Goal: Task Accomplishment & Management: Use online tool/utility

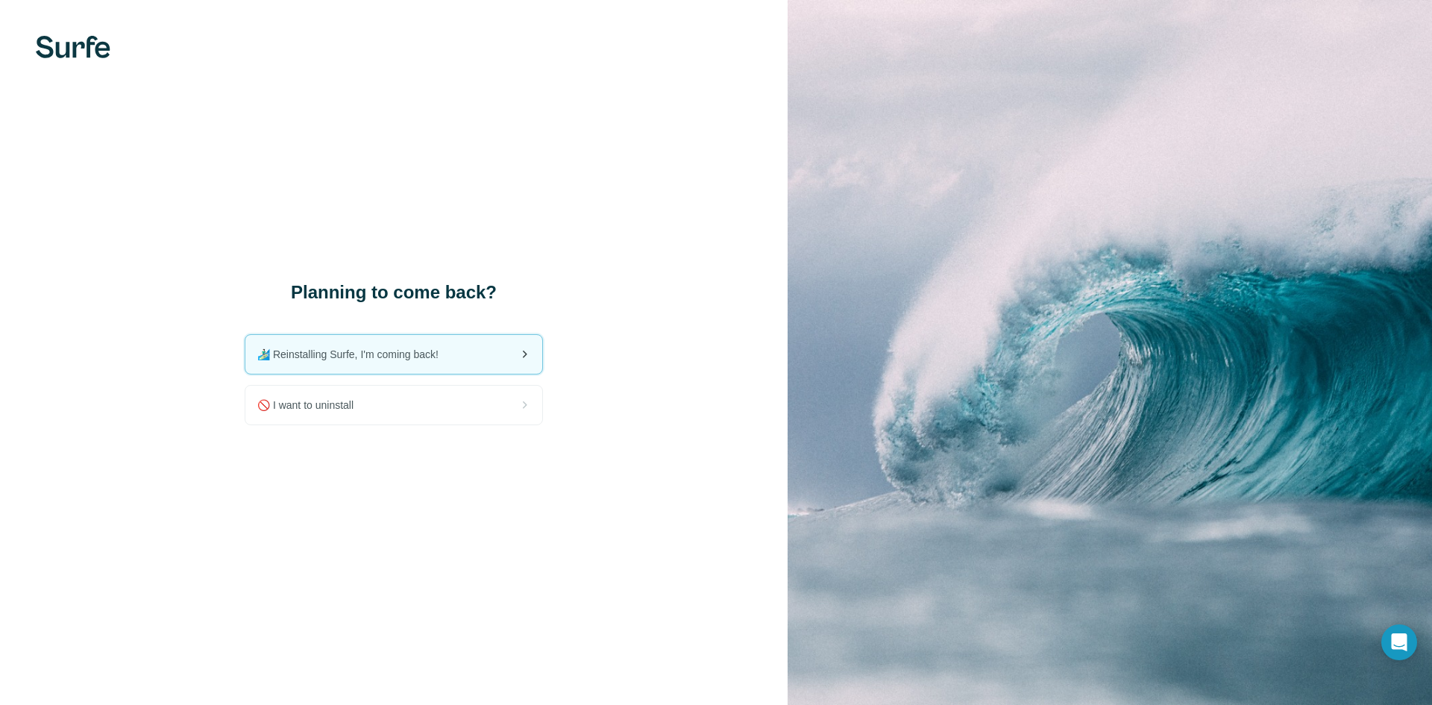
click at [398, 354] on span "🏄🏻‍♂️ Reinstalling Surfe, I'm coming back!" at bounding box center [353, 354] width 193 height 15
